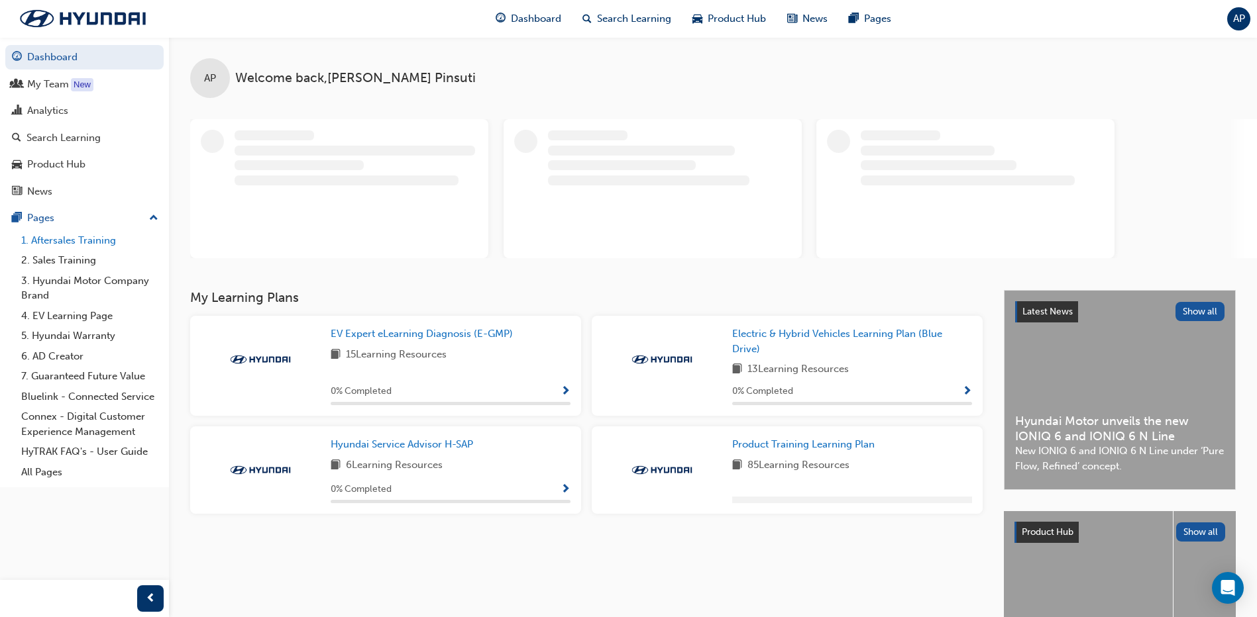
click at [98, 242] on link "1. Aftersales Training" at bounding box center [90, 241] width 148 height 21
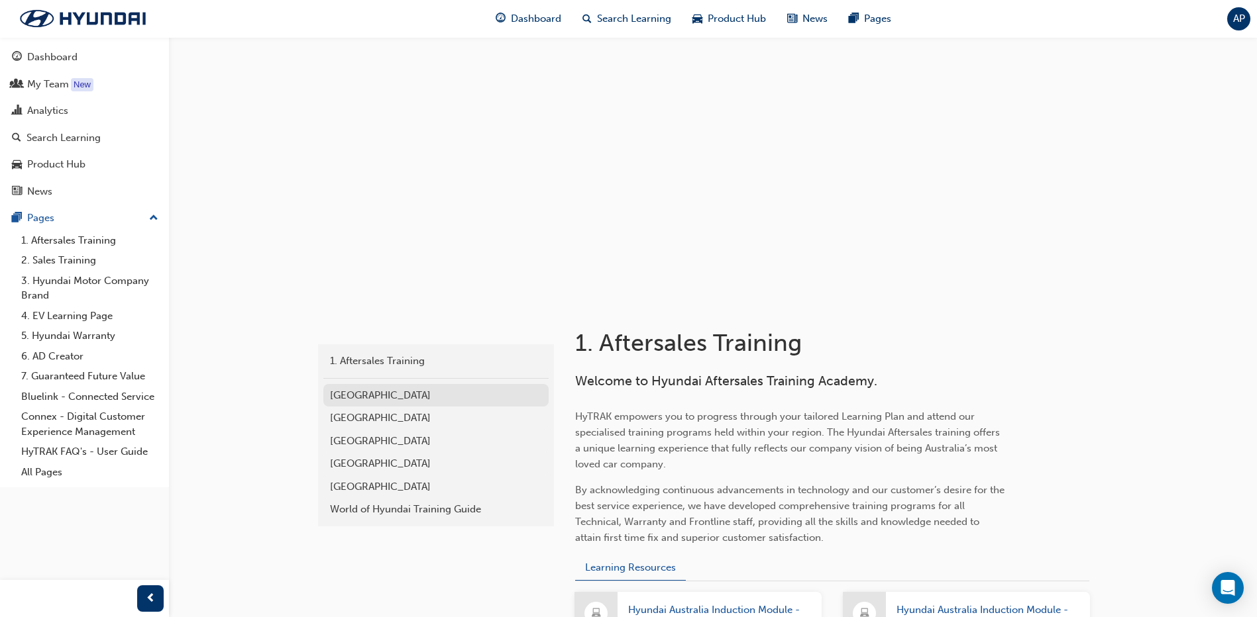
click at [385, 395] on div "[GEOGRAPHIC_DATA]" at bounding box center [436, 395] width 212 height 15
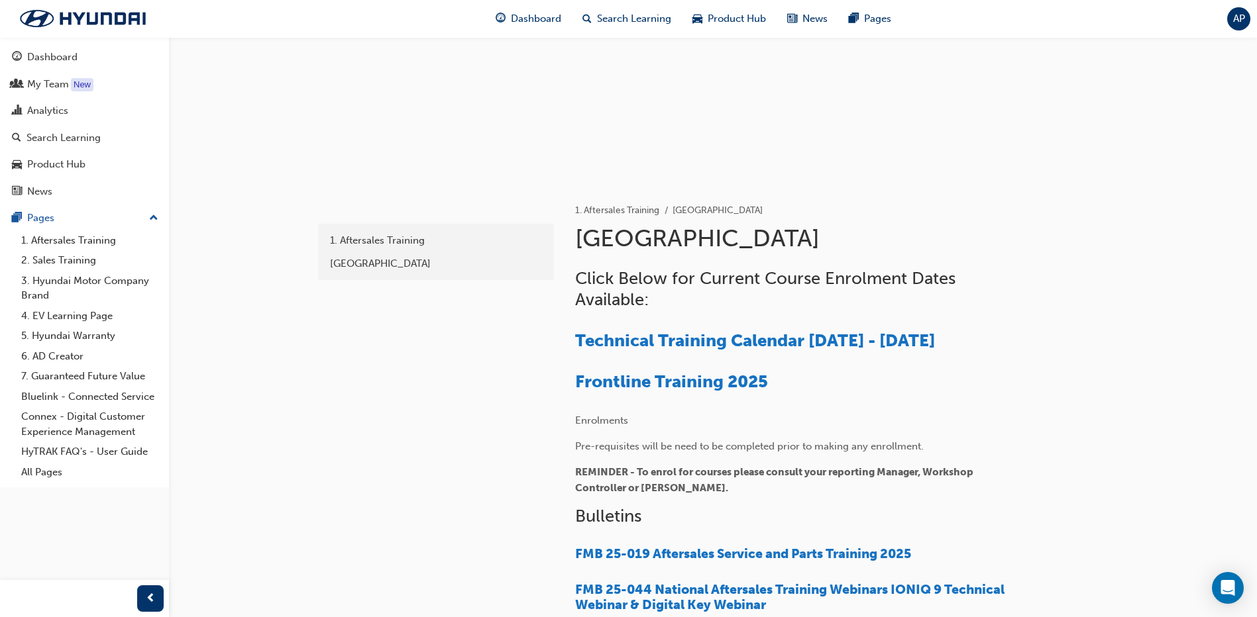
scroll to position [199, 0]
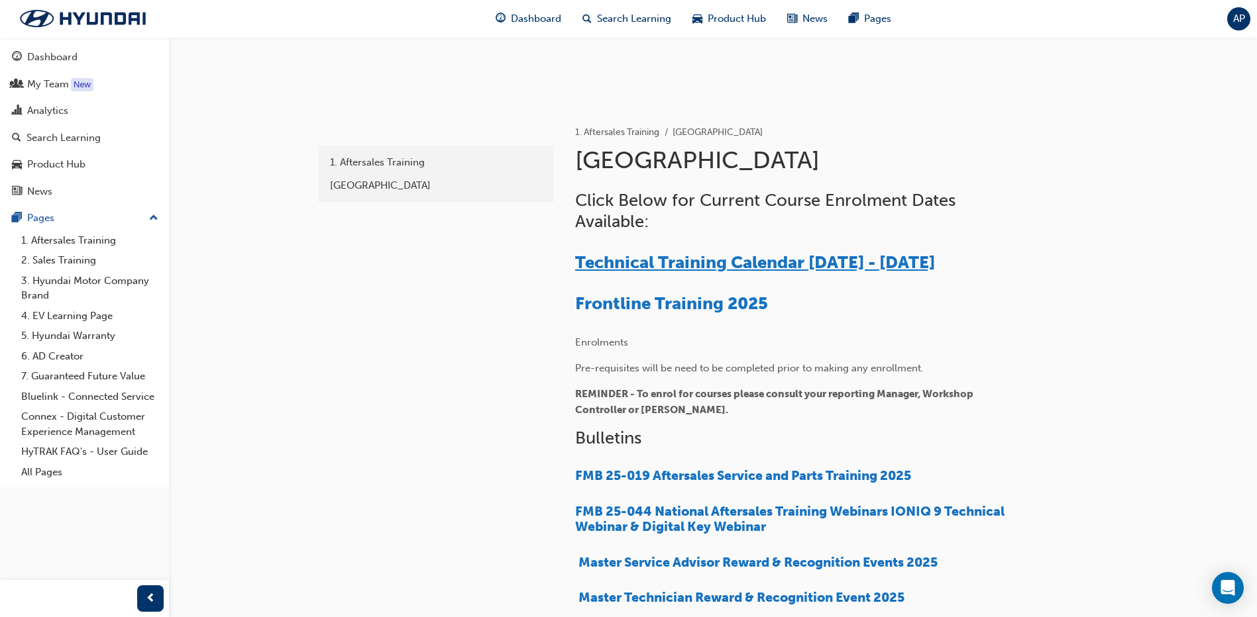
click at [684, 258] on span "Technical Training Calendar [DATE] - [DATE]" at bounding box center [755, 262] width 360 height 21
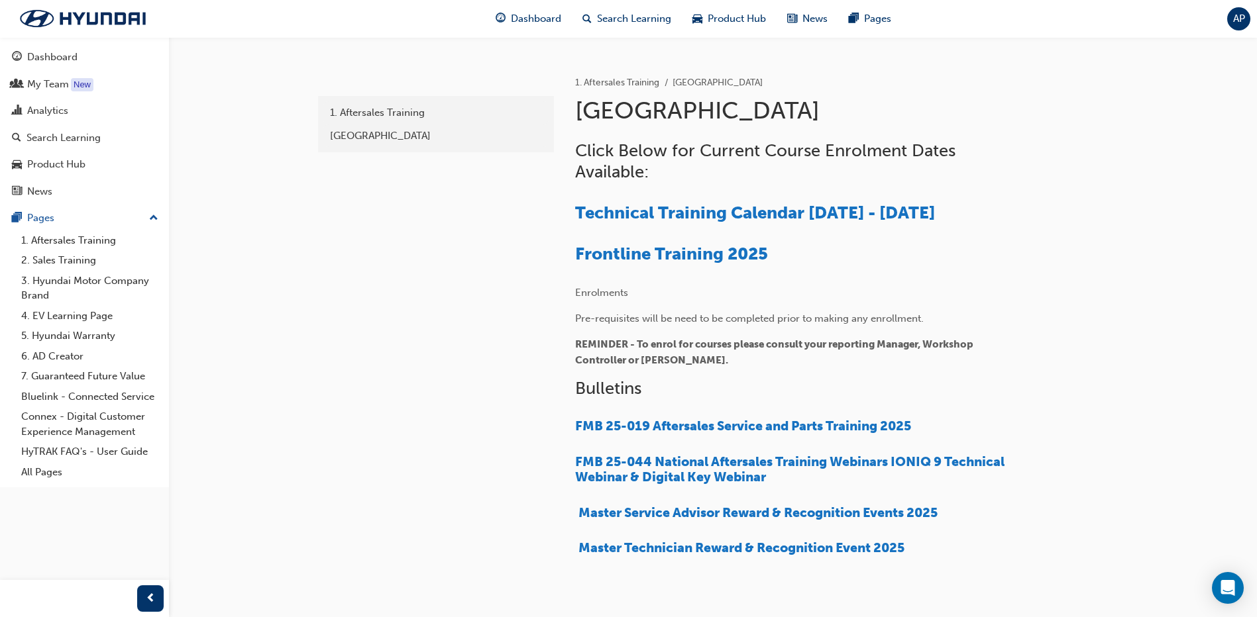
scroll to position [265, 0]
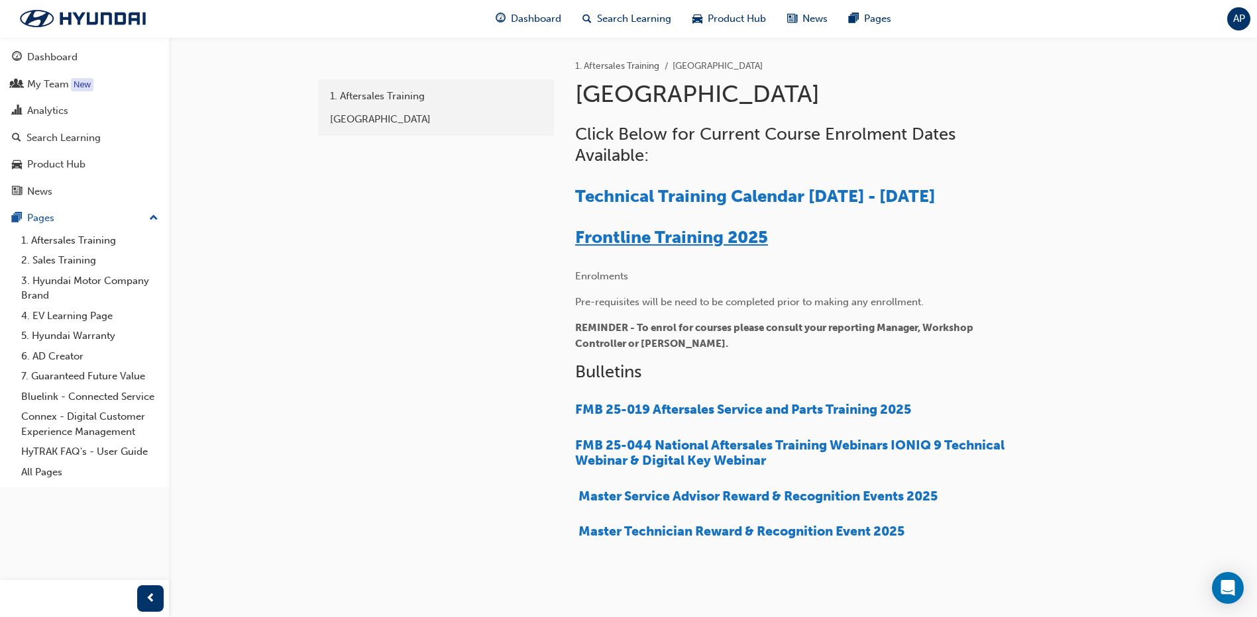
click at [709, 236] on span "Frontline Training 2025" at bounding box center [671, 237] width 193 height 21
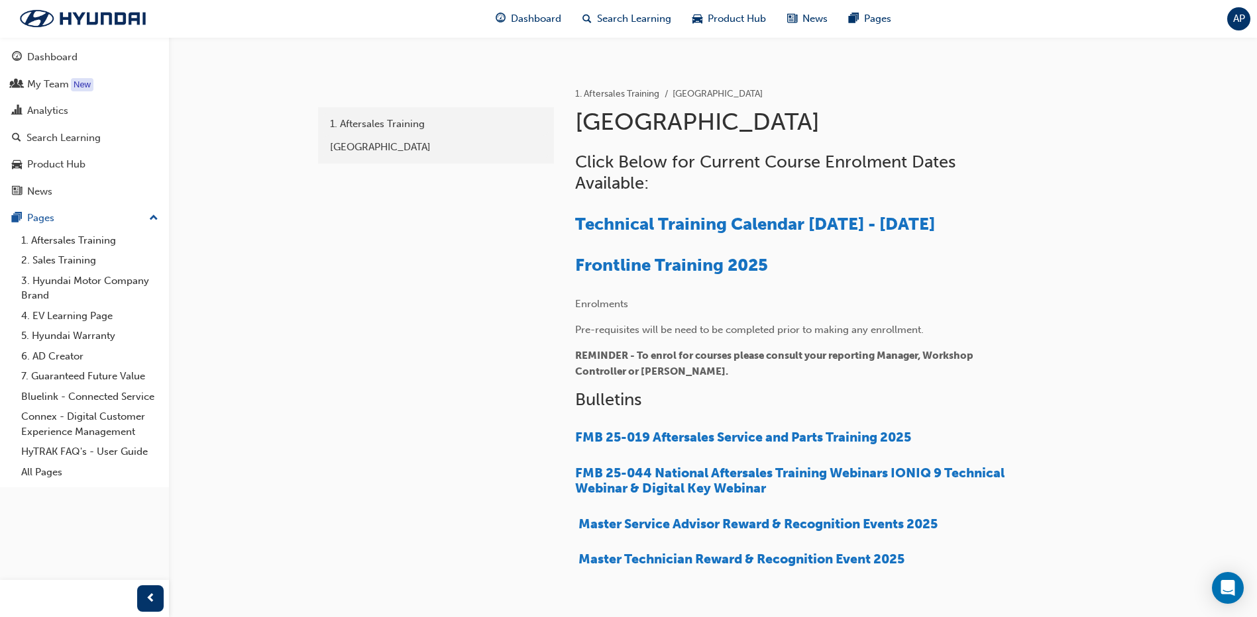
scroll to position [265, 0]
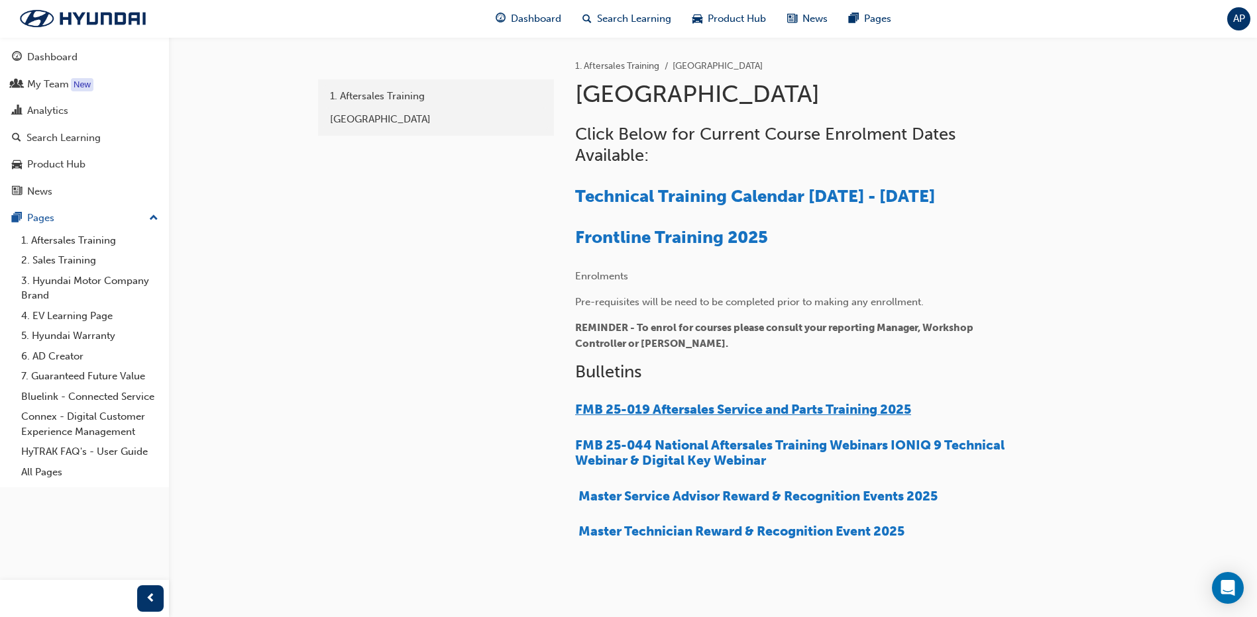
click at [825, 407] on span "FMB 25-019 Aftersales Service and Parts Training 2025" at bounding box center [743, 409] width 336 height 15
